Goal: Task Accomplishment & Management: Manage account settings

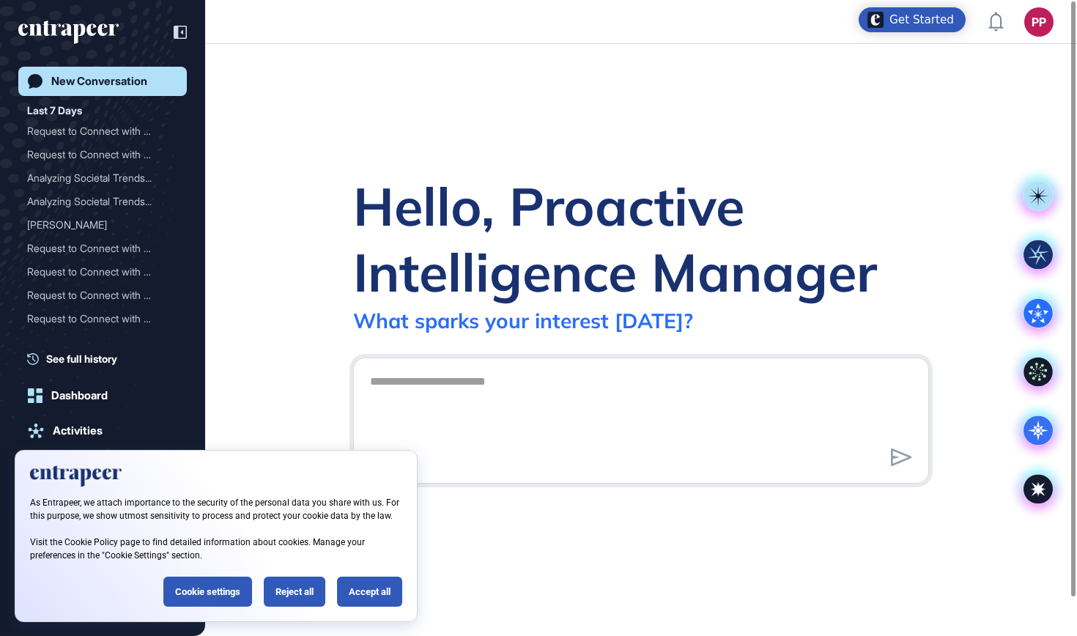
scroll to position [1, 1]
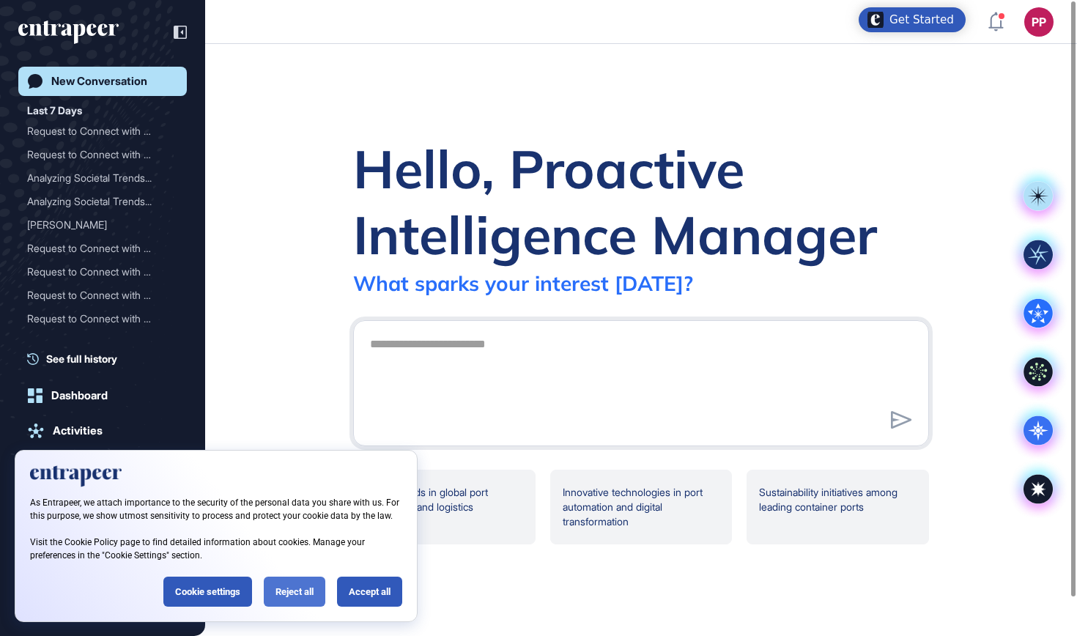
click at [284, 594] on div "Reject all" at bounding box center [295, 592] width 62 height 30
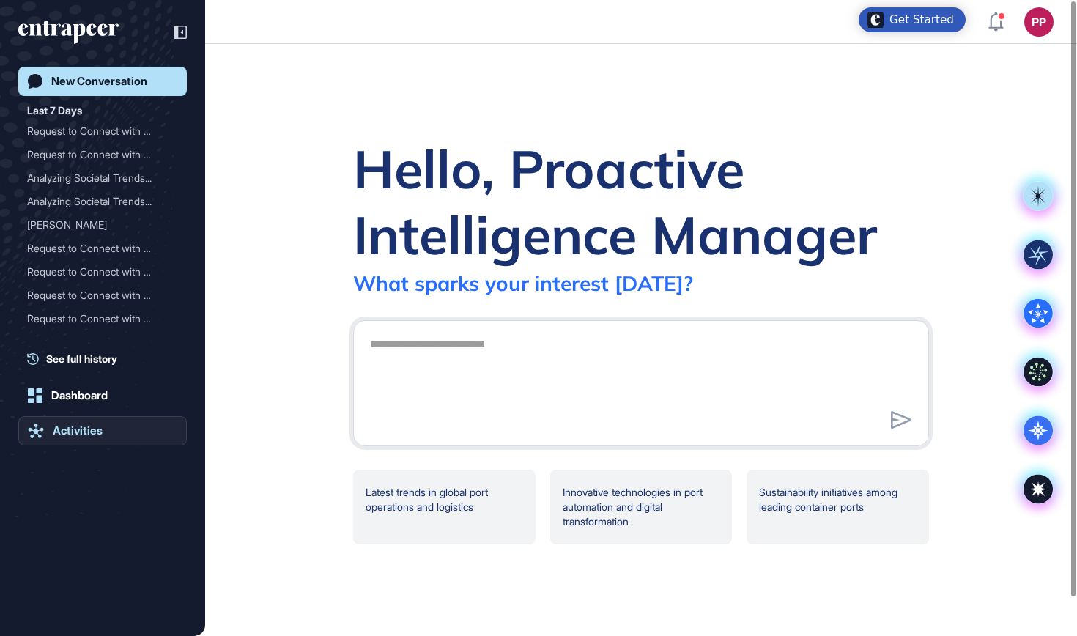
click at [75, 435] on div "Activities" at bounding box center [78, 430] width 50 height 13
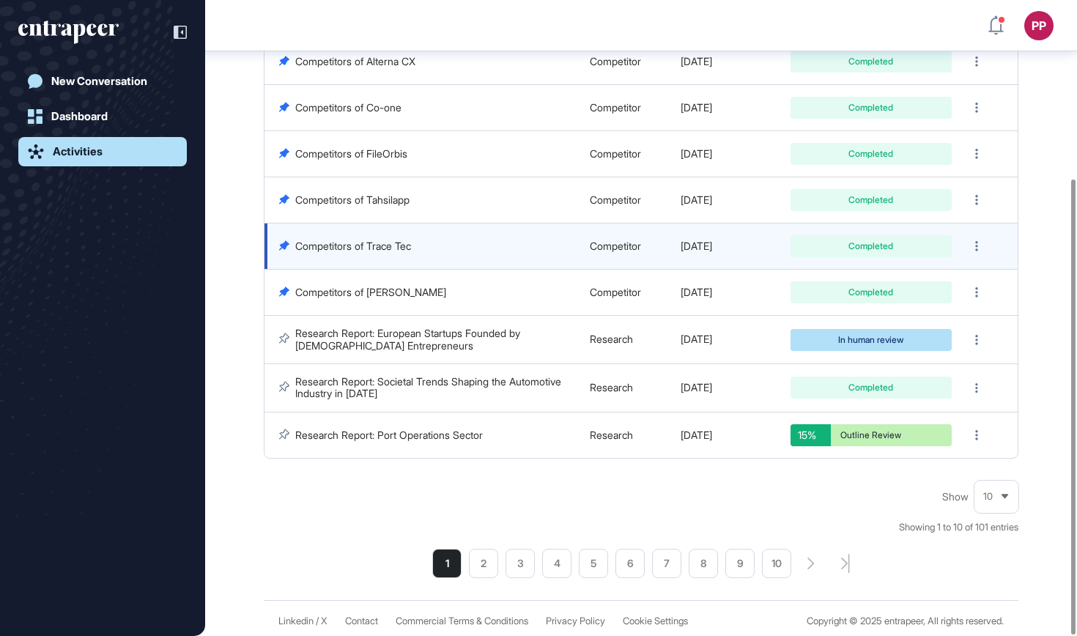
scroll to position [251, 0]
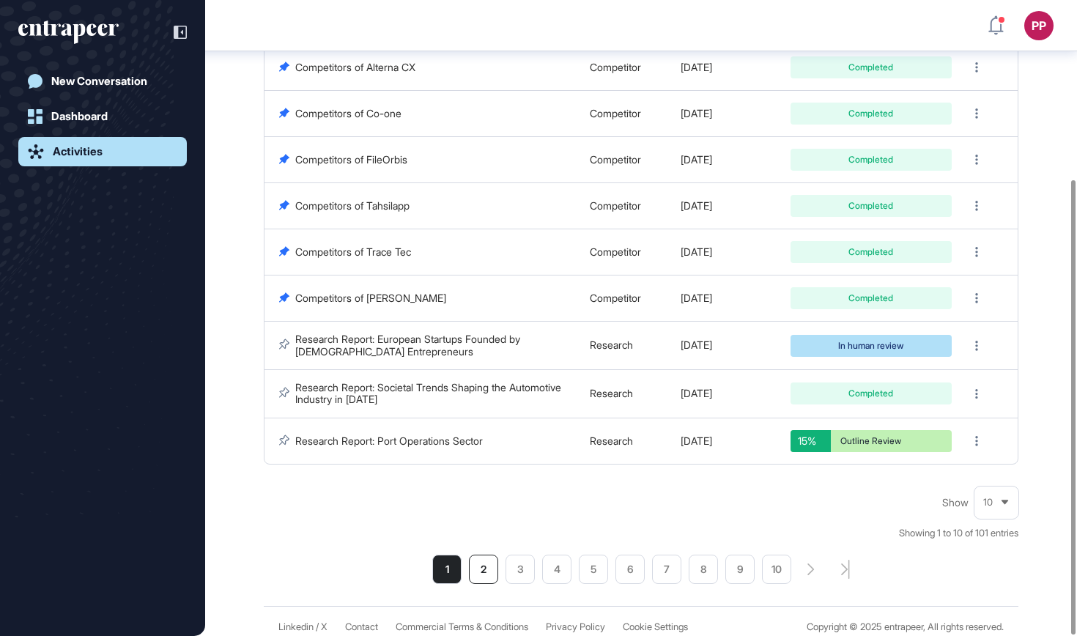
click at [479, 557] on li "2" at bounding box center [483, 569] width 29 height 29
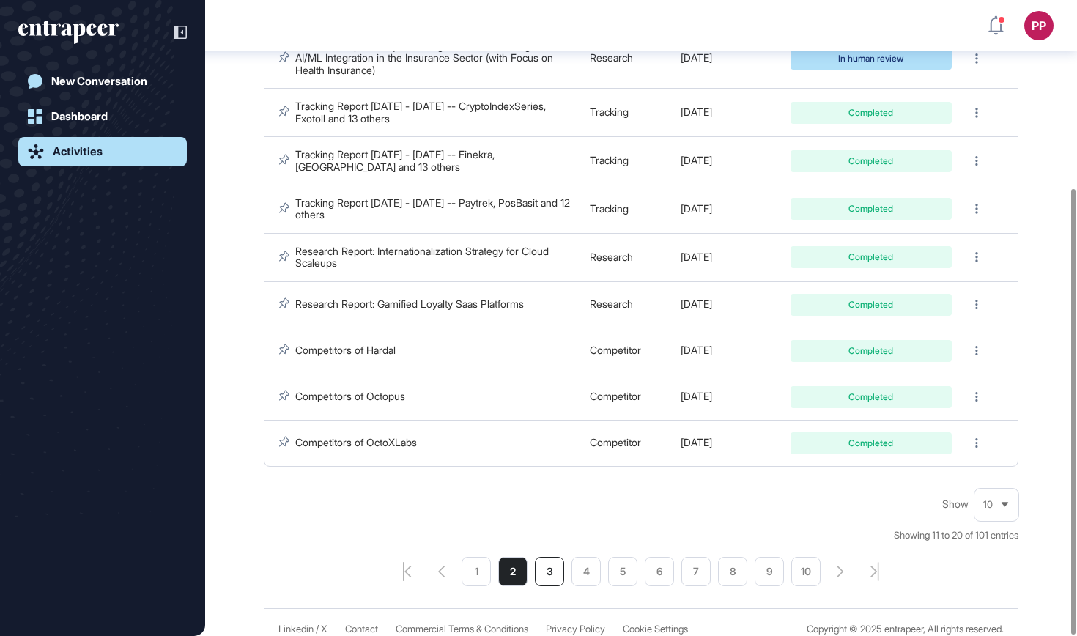
scroll to position [268, 0]
click at [551, 558] on li "3" at bounding box center [549, 572] width 29 height 29
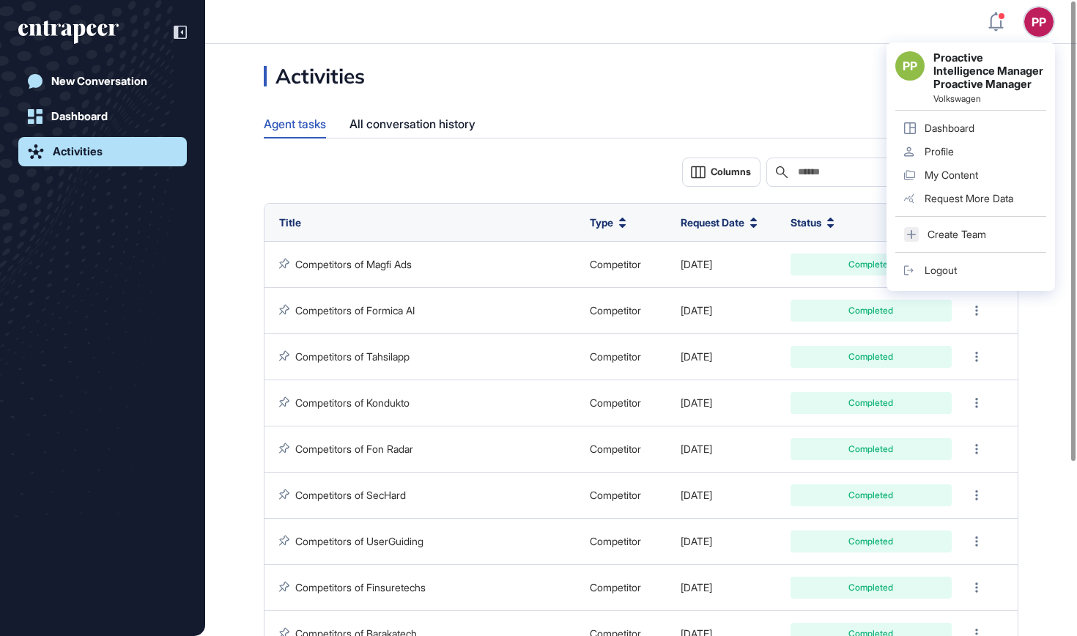
click at [970, 268] on link "Logout" at bounding box center [971, 270] width 151 height 23
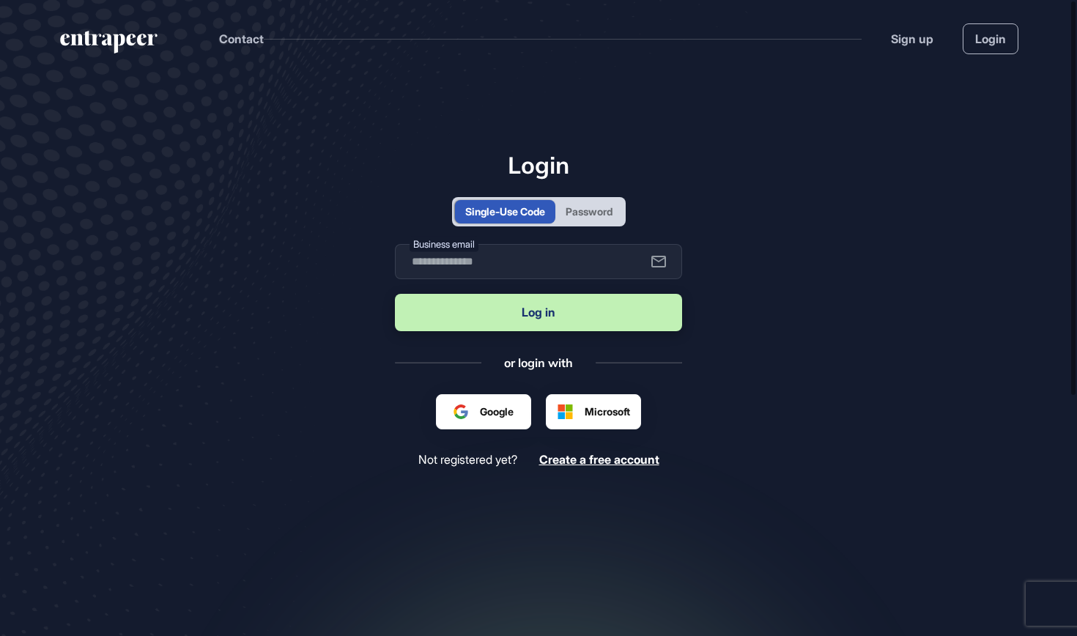
click at [592, 210] on div "Password" at bounding box center [589, 211] width 47 height 15
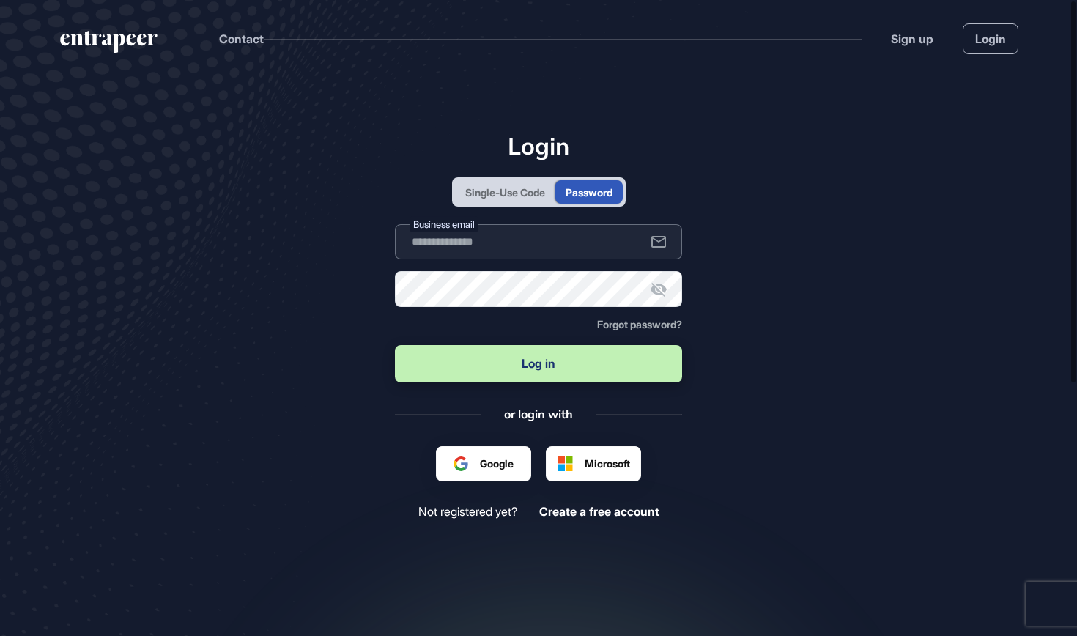
type input "**********"
click at [530, 374] on button "Log in" at bounding box center [538, 363] width 287 height 37
